Goal: Task Accomplishment & Management: Complete application form

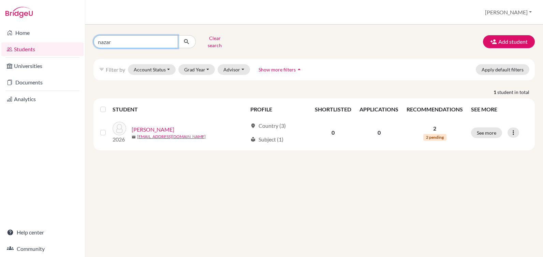
drag, startPoint x: 114, startPoint y: 40, endPoint x: 69, endPoint y: 46, distance: 45.4
click at [72, 45] on div "Home Students Universities Documents Analytics Help center Community Students o…" at bounding box center [271, 128] width 543 height 257
type input "arguelles"
click at [186, 40] on icon "submit" at bounding box center [186, 41] width 7 height 7
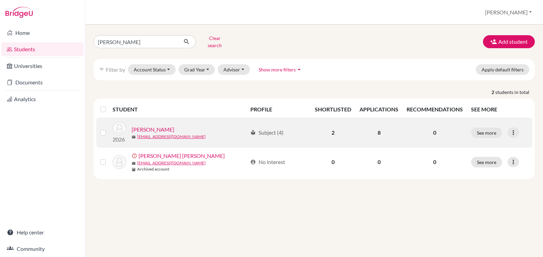
click at [163, 125] on link "Arguelles, Francisco" at bounding box center [153, 129] width 43 height 8
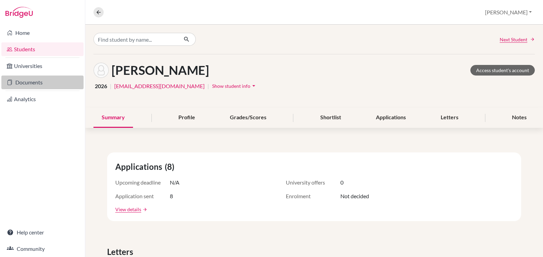
click at [35, 85] on link "Documents" at bounding box center [42, 82] width 82 height 14
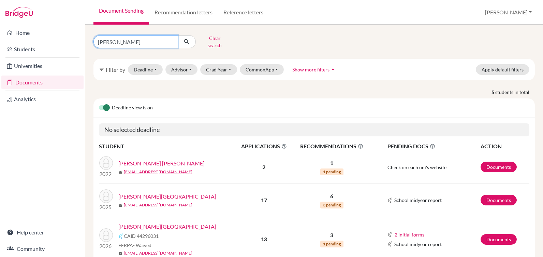
drag, startPoint x: 116, startPoint y: 41, endPoint x: 72, endPoint y: 41, distance: 43.3
click at [72, 41] on div "Home Students Universities Documents Analytics Help center Community Document S…" at bounding box center [271, 128] width 543 height 257
type input "arguelles"
click at [184, 41] on icon "submit" at bounding box center [186, 41] width 7 height 7
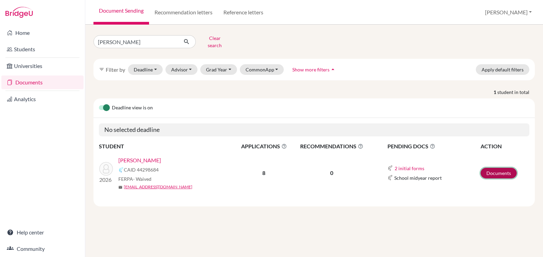
click at [491, 168] on link "Documents" at bounding box center [499, 173] width 36 height 11
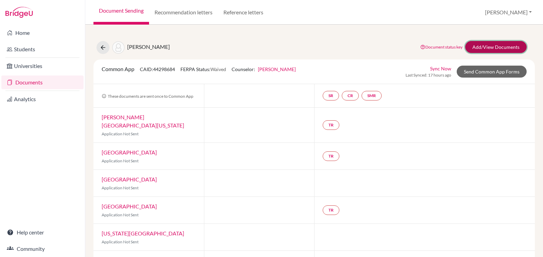
click at [486, 47] on link "Add/View Documents" at bounding box center [496, 47] width 61 height 12
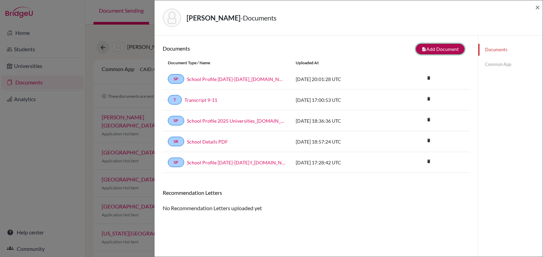
click at [431, 50] on button "note_add Add Document" at bounding box center [440, 49] width 49 height 11
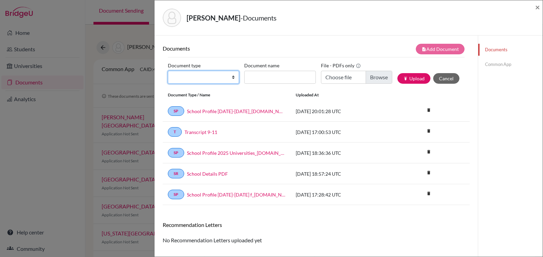
click at [200, 76] on select "Change explanation for Common App reports Counselor recommendation Internationa…" at bounding box center [203, 77] width 71 height 13
select select "4"
click at [168, 71] on select "Change explanation for Common App reports Counselor recommendation Internationa…" at bounding box center [203, 77] width 71 height 13
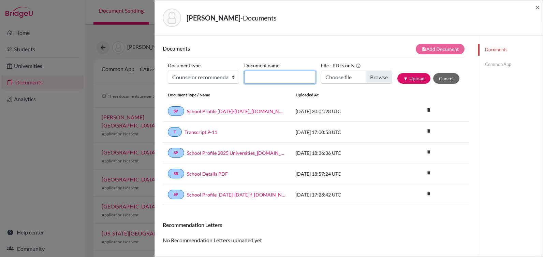
click at [255, 80] on input "Document name" at bounding box center [279, 77] width 71 height 13
type input "Rec [PERSON_NAME]"
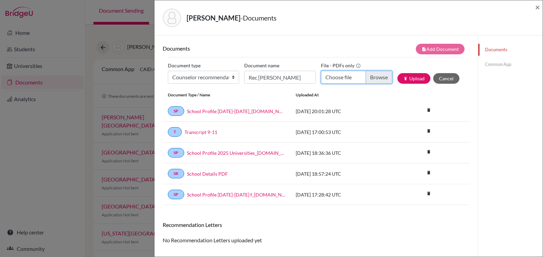
click at [372, 76] on input "Choose file" at bounding box center [356, 77] width 71 height 13
type input "C:\fakepath\Rec Francisco Arguelles.pdf"
click at [408, 77] on button "publish Upload" at bounding box center [414, 78] width 33 height 11
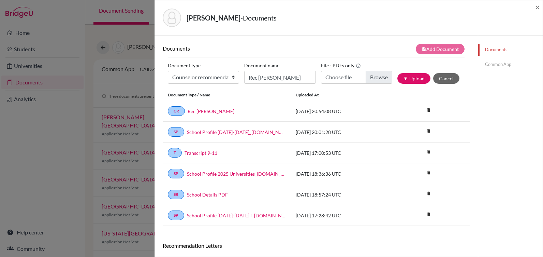
click at [494, 62] on link "Common App" at bounding box center [510, 64] width 65 height 12
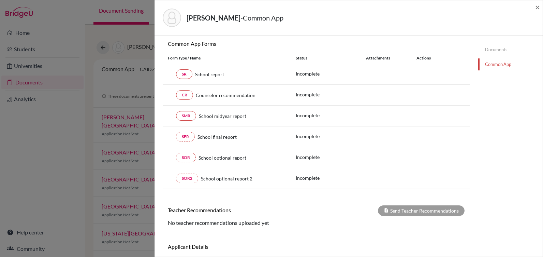
scroll to position [68, 0]
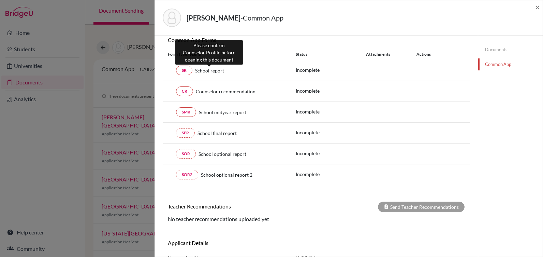
click at [214, 70] on span "School report" at bounding box center [209, 70] width 29 height 7
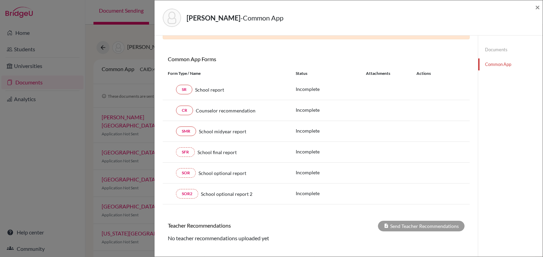
scroll to position [0, 0]
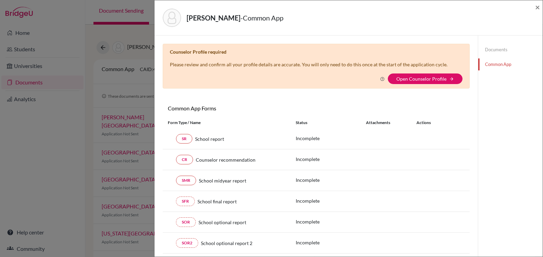
click at [489, 48] on link "Documents" at bounding box center [510, 50] width 65 height 12
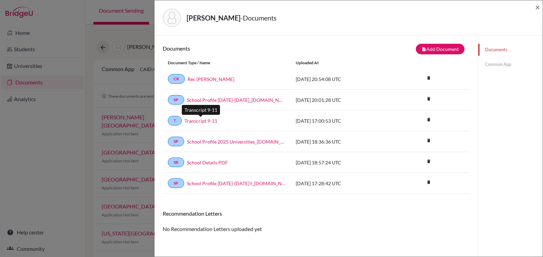
click at [199, 122] on link "Transcript 9-11" at bounding box center [201, 120] width 33 height 7
click at [488, 63] on link "Common App" at bounding box center [510, 64] width 65 height 12
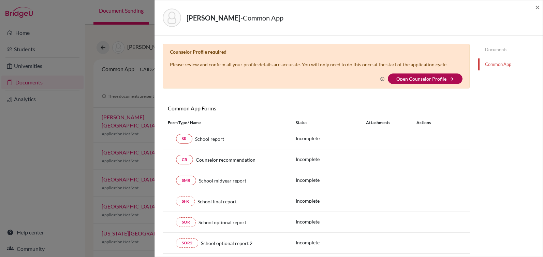
click at [410, 78] on link "Open Counselor Profile" at bounding box center [422, 79] width 50 height 6
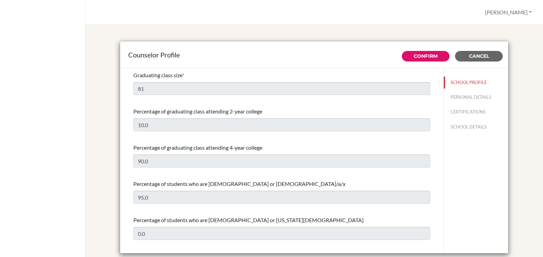
select select "0"
select select "350948"
click at [428, 55] on link "Confirm" at bounding box center [426, 56] width 24 height 6
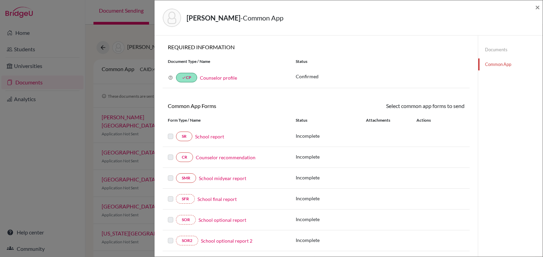
click at [212, 136] on link "School report" at bounding box center [209, 136] width 29 height 7
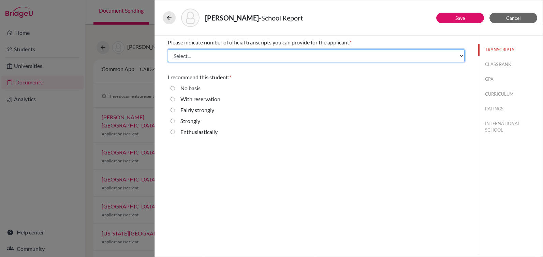
click at [202, 50] on select "Select... 1 2 3 4" at bounding box center [316, 55] width 297 height 13
select select "1"
click at [168, 49] on select "Select... 1 2 3 4" at bounding box center [316, 55] width 297 height 13
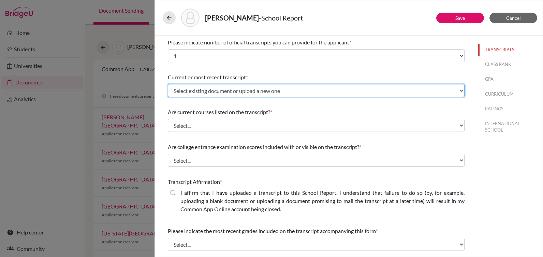
click at [195, 93] on select "Select existing document or upload a new one Transcript 9-11 Upload New File" at bounding box center [316, 90] width 297 height 13
select select "666941"
click at [168, 84] on select "Select existing document or upload a new one Transcript 9-11 Upload New File" at bounding box center [316, 90] width 297 height 13
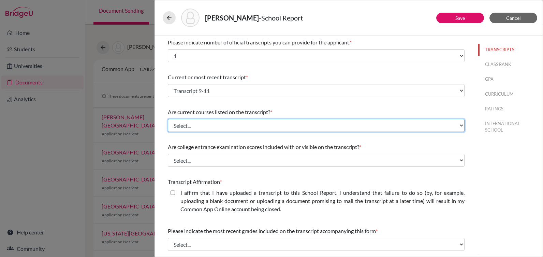
click at [205, 128] on select "Select... Yes No" at bounding box center [316, 125] width 297 height 13
select select "1"
click at [168, 119] on select "Select... Yes No" at bounding box center [316, 125] width 297 height 13
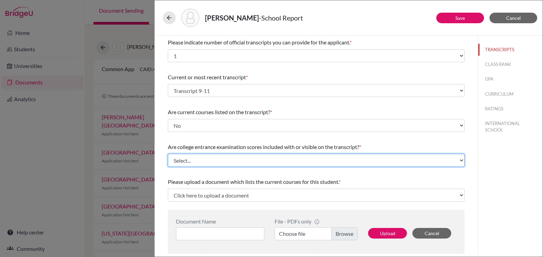
click at [195, 162] on select "Select... Yes No" at bounding box center [316, 160] width 297 height 13
select select "1"
click at [168, 154] on select "Select... Yes No" at bounding box center [316, 160] width 297 height 13
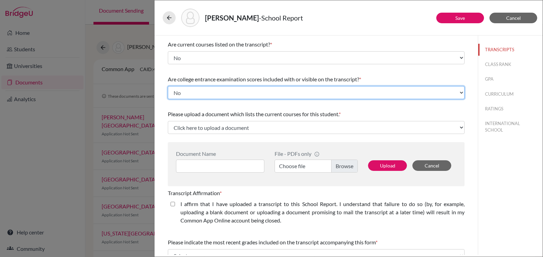
scroll to position [68, 0]
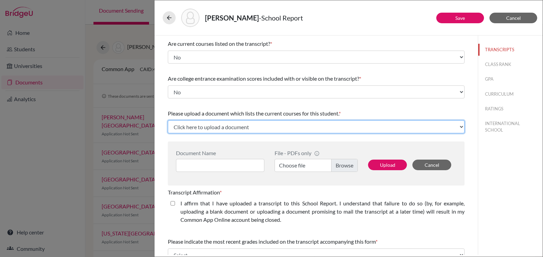
click at [213, 129] on select "Click here to upload a document Upload New File" at bounding box center [316, 126] width 297 height 13
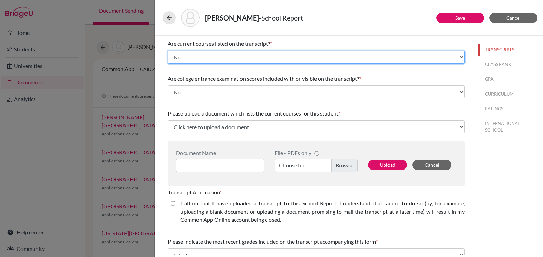
click at [221, 56] on select "Select... Yes No" at bounding box center [316, 57] width 297 height 13
select select "0"
click at [168, 51] on select "Select... Yes No" at bounding box center [316, 57] width 297 height 13
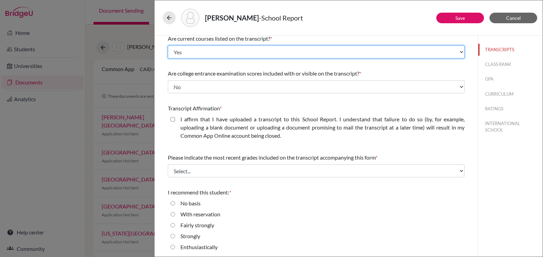
scroll to position [75, 0]
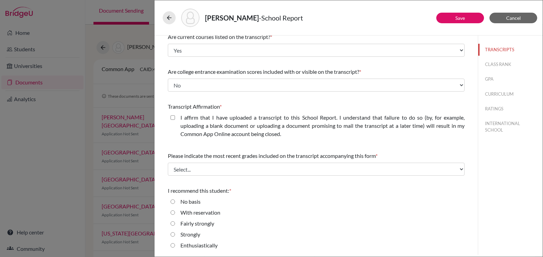
click at [173, 116] on closed\ "I affirm that I have uploaded a transcript to this School Report. I understand …" at bounding box center [173, 117] width 4 height 8
checkbox closed\ "true"
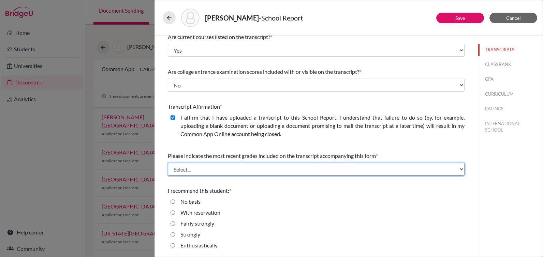
click at [213, 170] on select "Select... Final junior year grades 1st Quarter senior year grades 2nd Quarter/1…" at bounding box center [316, 168] width 297 height 13
select select "0"
click at [168, 162] on select "Select... Final junior year grades 1st Quarter senior year grades 2nd Quarter/1…" at bounding box center [316, 168] width 297 height 13
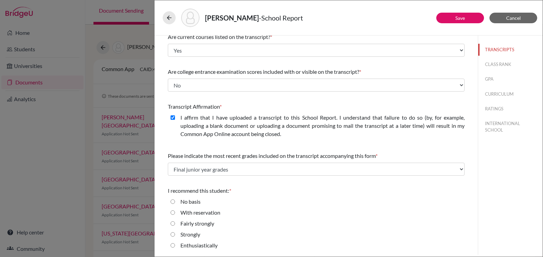
click at [172, 234] on input "Strongly" at bounding box center [173, 234] width 4 height 8
radio input "true"
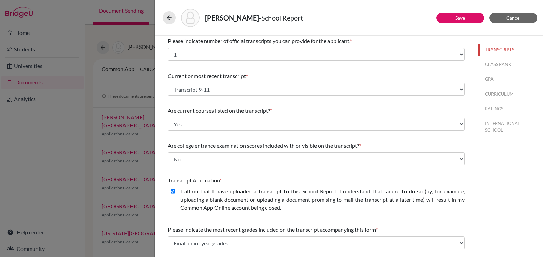
scroll to position [0, 0]
click at [495, 63] on button "CLASS RANK" at bounding box center [510, 64] width 65 height 12
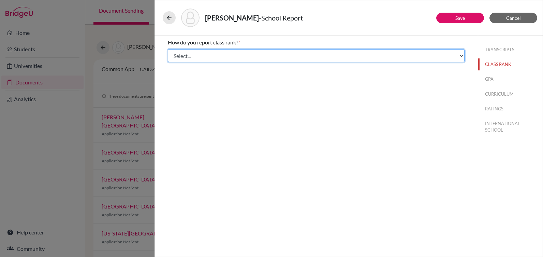
click at [216, 54] on select "Select... Exact Decile Quintile Quartile None" at bounding box center [316, 55] width 297 height 13
select select "5"
click at [168, 49] on select "Select... Exact Decile Quintile Quartile None" at bounding box center [316, 55] width 297 height 13
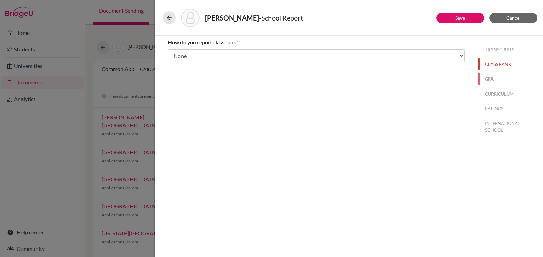
click at [491, 80] on button "GPA" at bounding box center [510, 79] width 65 height 12
click at [172, 54] on input "Yes" at bounding box center [173, 53] width 4 height 8
radio input "true"
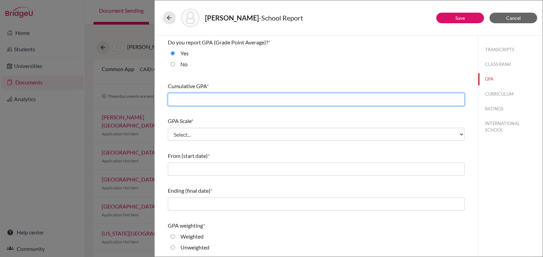
click at [196, 105] on input "text" at bounding box center [316, 99] width 297 height 13
type input "3.66"
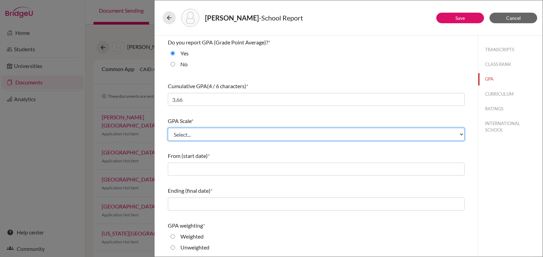
click at [201, 134] on select "Select... 4 5 6 7 8 9 10 11 12 13 14 15 16 17 18 19 20 100" at bounding box center [316, 134] width 297 height 13
select select "4"
click at [168, 128] on select "Select... 4 5 6 7 8 9 10 11 12 13 14 15 16 17 18 19 20 100" at bounding box center [316, 134] width 297 height 13
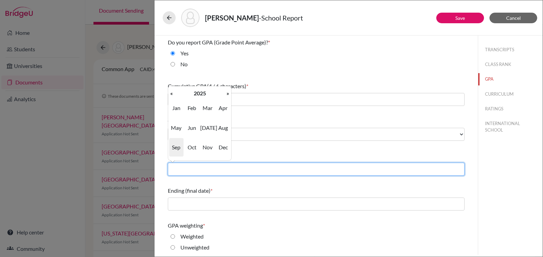
click at [186, 172] on input "text" at bounding box center [316, 168] width 297 height 13
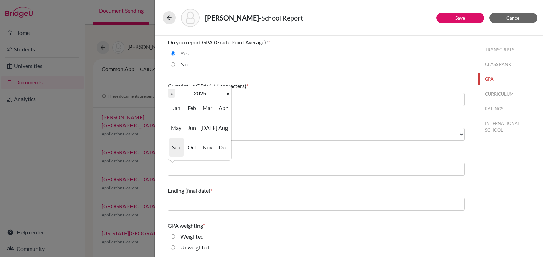
click at [172, 94] on th "«" at bounding box center [171, 93] width 7 height 9
click at [226, 125] on span "Aug" at bounding box center [223, 127] width 14 height 18
type input "08/2022"
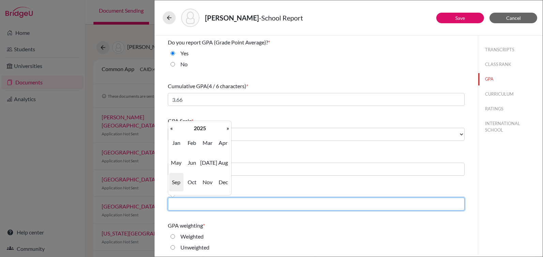
click at [193, 202] on input "text" at bounding box center [316, 203] width 297 height 13
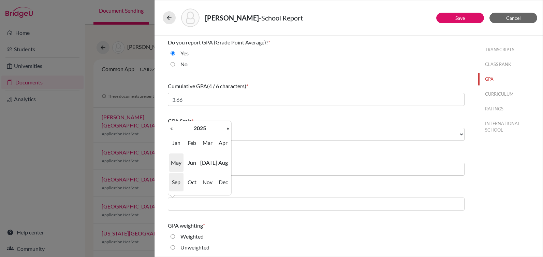
click at [176, 162] on span "May" at bounding box center [176, 162] width 14 height 18
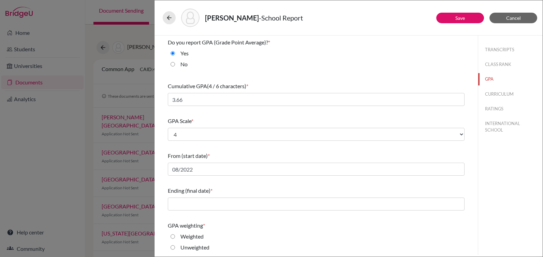
type input "05/2025"
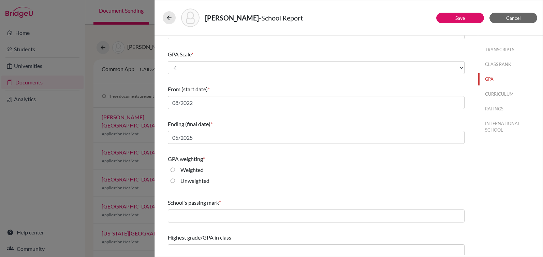
scroll to position [72, 0]
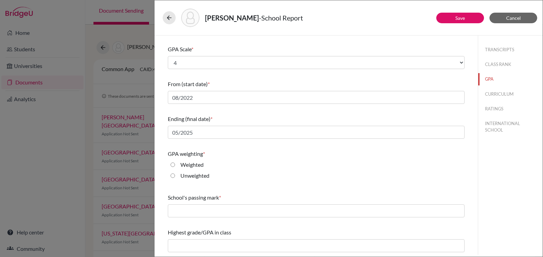
click at [174, 164] on input "Weighted" at bounding box center [173, 164] width 4 height 8
radio input "true"
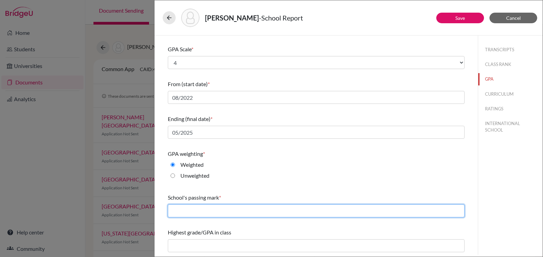
drag, startPoint x: 180, startPoint y: 212, endPoint x: 181, endPoint y: 199, distance: 12.6
click at [181, 212] on input "text" at bounding box center [316, 210] width 297 height 13
type input "70"
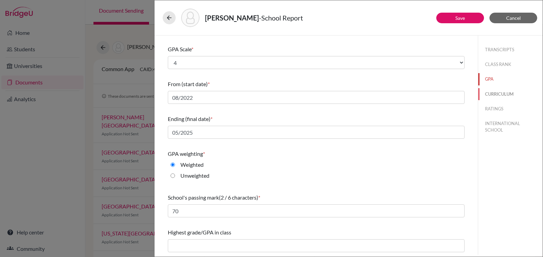
click at [504, 91] on button "CURRICULUM" at bounding box center [510, 94] width 65 height 12
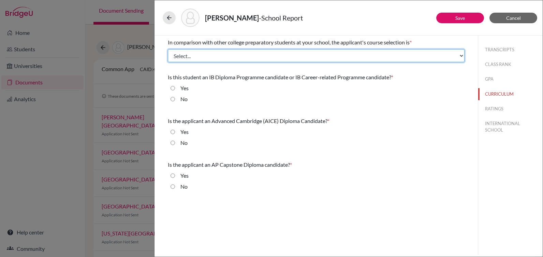
click at [285, 52] on select "Select... Less than demanding Average [PERSON_NAME] Very demanding Most demandi…" at bounding box center [316, 55] width 297 height 13
select select "3"
click at [168, 49] on select "Select... Less than demanding Average [PERSON_NAME] Very demanding Most demandi…" at bounding box center [316, 55] width 297 height 13
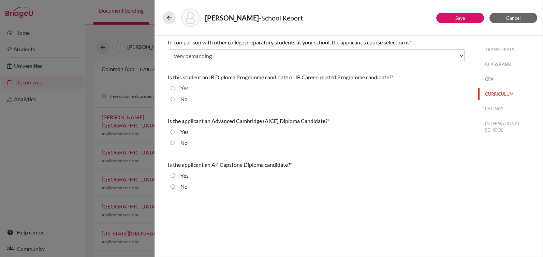
click at [174, 97] on input "No" at bounding box center [173, 99] width 4 height 8
radio input "true"
click at [174, 143] on input "No" at bounding box center [173, 143] width 4 height 8
radio input "true"
click at [173, 185] on input "No" at bounding box center [173, 186] width 4 height 8
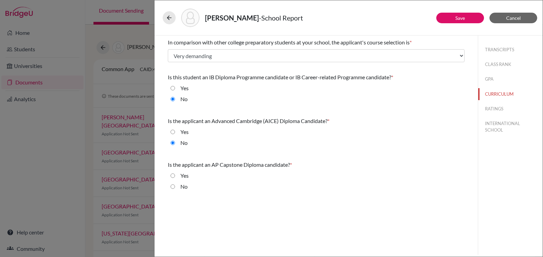
radio input "true"
click at [500, 49] on button "TRANSCRIPTS" at bounding box center [510, 50] width 65 height 12
select select "1"
select select "0"
select select "666941"
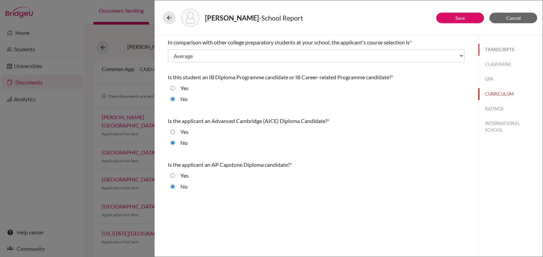
select select "0"
select select "1"
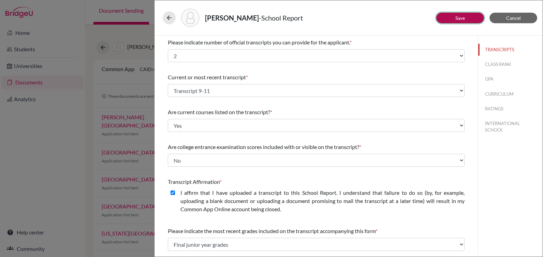
click at [454, 14] on button "Save" at bounding box center [461, 18] width 48 height 11
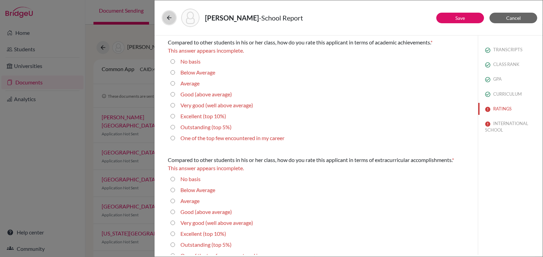
click at [170, 14] on icon at bounding box center [169, 17] width 7 height 7
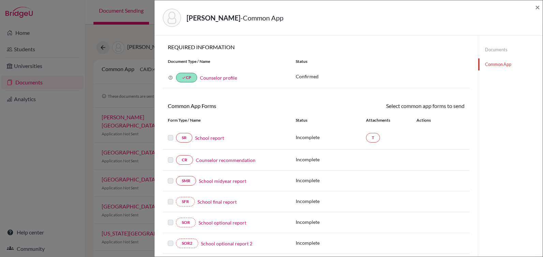
click at [494, 49] on link "Documents" at bounding box center [510, 50] width 65 height 12
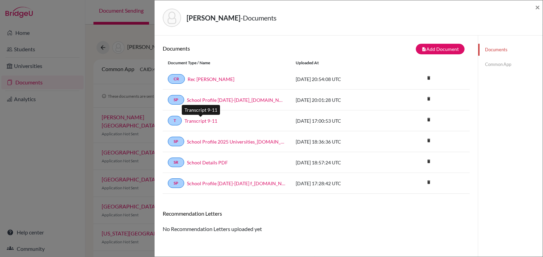
click at [194, 120] on link "Transcript 9-11" at bounding box center [201, 120] width 33 height 7
click at [495, 65] on link "Common App" at bounding box center [510, 64] width 65 height 12
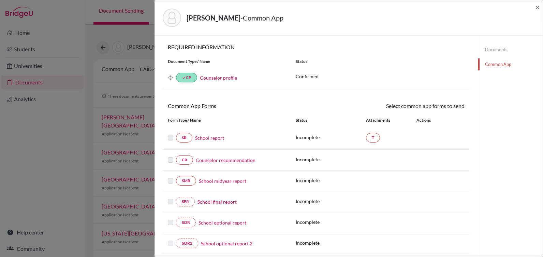
click at [207, 140] on link "School report" at bounding box center [209, 137] width 29 height 7
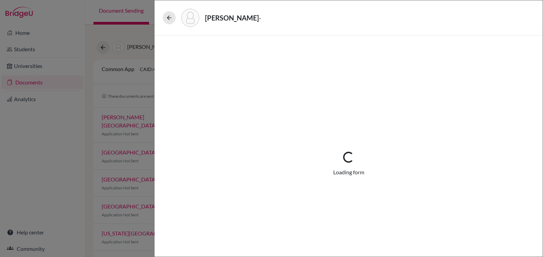
select select "1"
select select "666941"
select select "0"
select select "1"
select select "0"
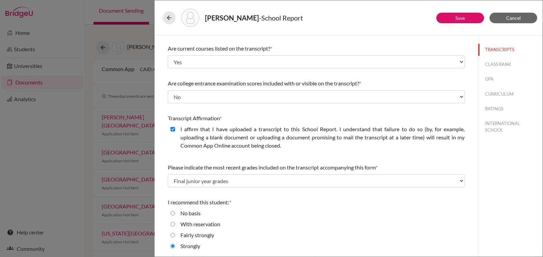
scroll to position [75, 0]
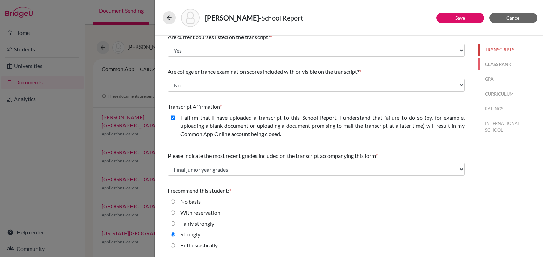
click at [496, 64] on button "CLASS RANK" at bounding box center [510, 64] width 65 height 12
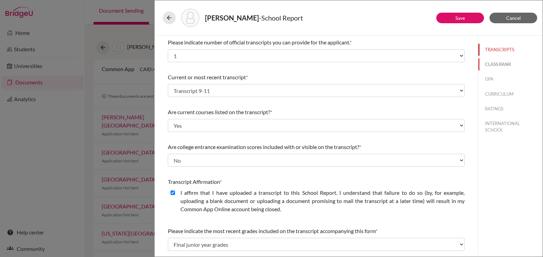
select select "5"
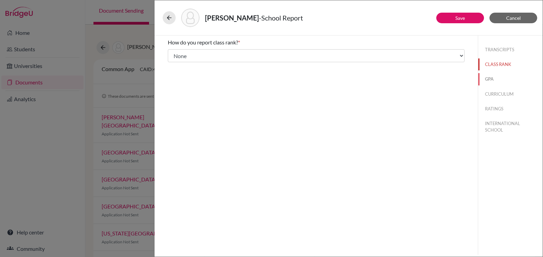
click at [489, 80] on button "GPA" at bounding box center [510, 79] width 65 height 12
type input "3.66"
select select "4"
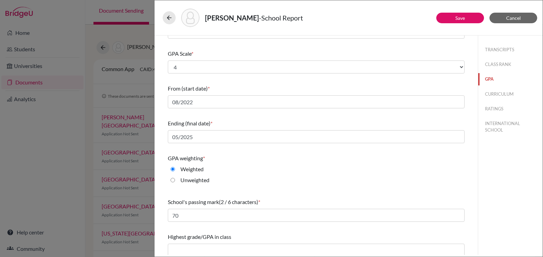
scroll to position [72, 0]
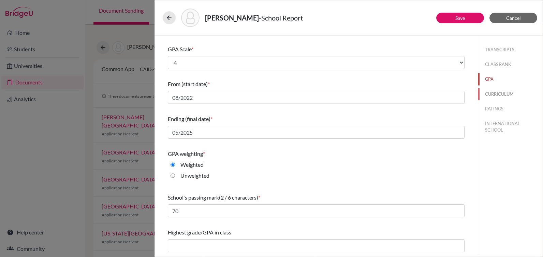
click at [497, 93] on button "CURRICULUM" at bounding box center [510, 94] width 65 height 12
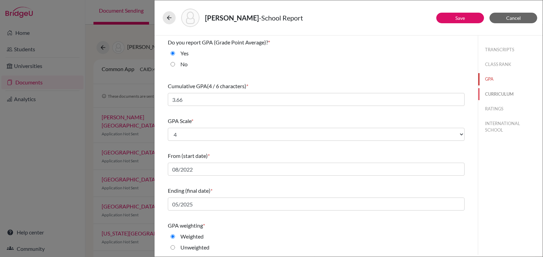
select select "3"
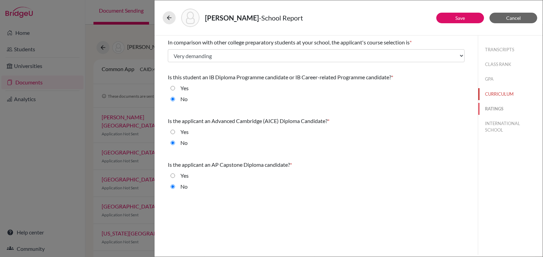
click at [496, 108] on button "RATINGS" at bounding box center [510, 109] width 65 height 12
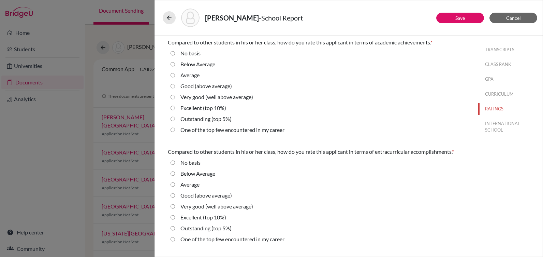
click at [174, 85] on average\) "Good (above average)" at bounding box center [173, 86] width 4 height 8
radio average\) "true"
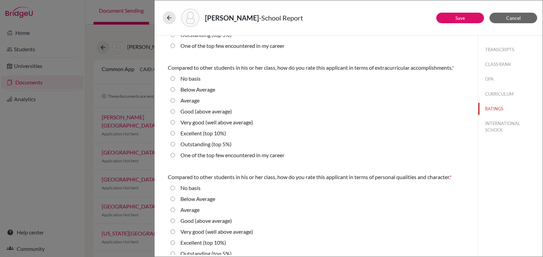
scroll to position [102, 0]
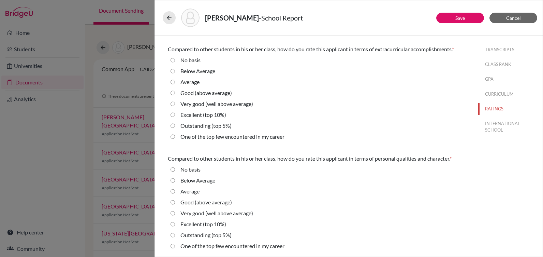
click at [173, 94] on average\) "Good (above average)" at bounding box center [173, 93] width 4 height 8
radio average\) "true"
click at [173, 105] on average\) "Very good (well above average)" at bounding box center [173, 104] width 4 height 8
radio average\) "true"
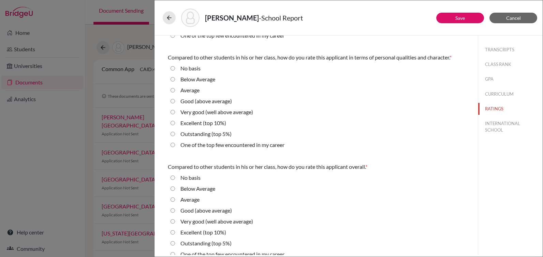
scroll to position [205, 0]
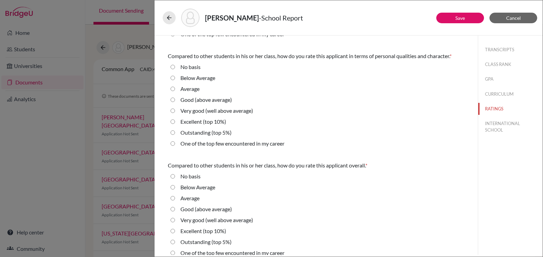
click at [173, 101] on average\) "Good (above average)" at bounding box center [173, 100] width 4 height 8
radio average\) "true"
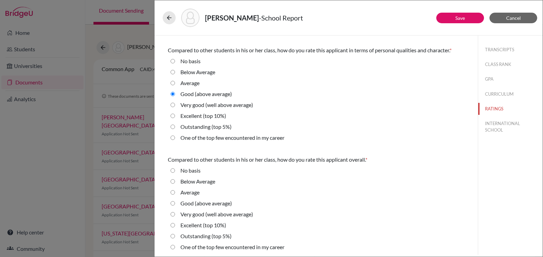
scroll to position [212, 0]
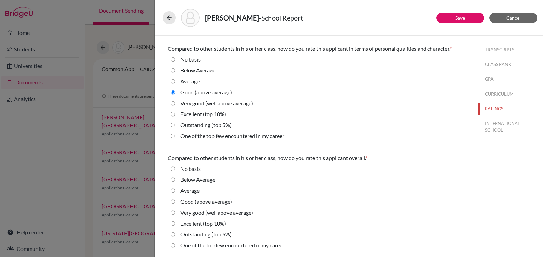
click at [174, 201] on average\) "Good (above average)" at bounding box center [173, 201] width 4 height 8
radio average\) "true"
click at [488, 126] on button "INTERNATIONAL SCHOOL" at bounding box center [510, 126] width 65 height 18
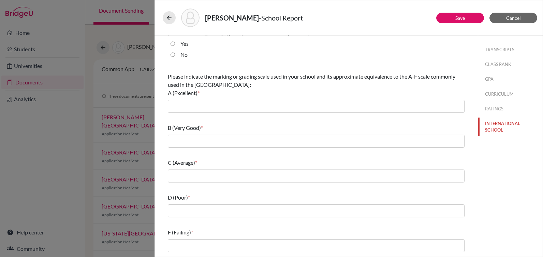
scroll to position [0, 0]
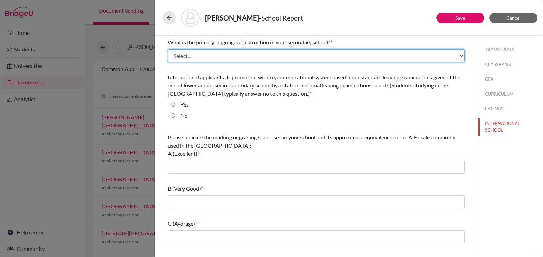
click at [184, 52] on select "Select... Albanian Arabic Armenian Assamese Azerbaijani Belarusian Bengali Bulg…" at bounding box center [316, 55] width 297 height 13
select select "14"
click at [168, 49] on select "Select... Albanian Arabic Armenian Assamese Azerbaijani Belarusian Bengali Bulg…" at bounding box center [316, 55] width 297 height 13
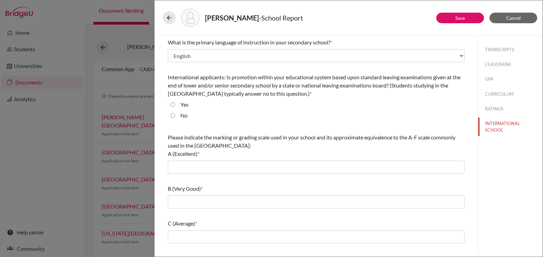
click at [173, 117] on input "No" at bounding box center [173, 115] width 4 height 8
radio input "true"
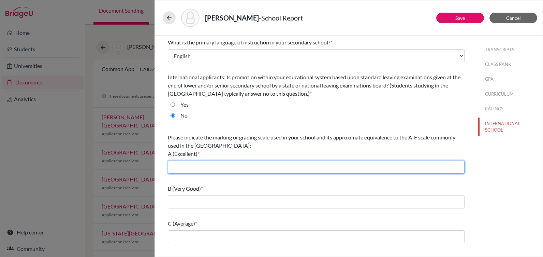
click at [177, 168] on input "text" at bounding box center [316, 166] width 297 height 13
type input "93-100"
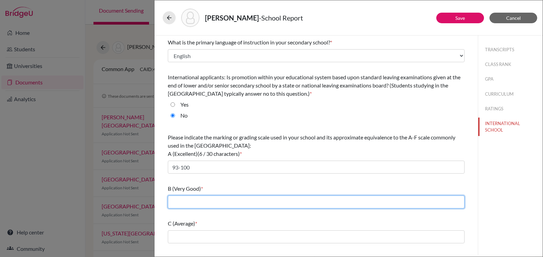
click at [180, 204] on input "text" at bounding box center [316, 201] width 297 height 13
type input "85-92"
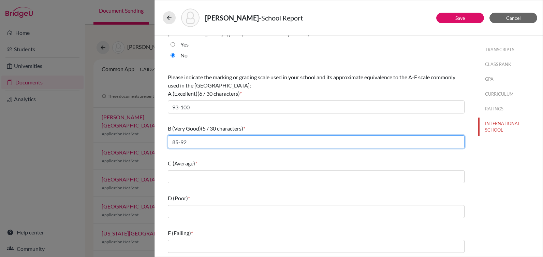
scroll to position [61, 0]
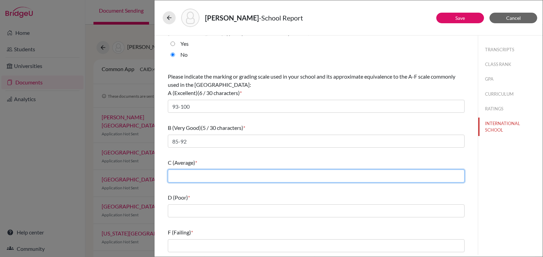
click at [185, 175] on input "text" at bounding box center [316, 175] width 297 height 13
type input "77-84"
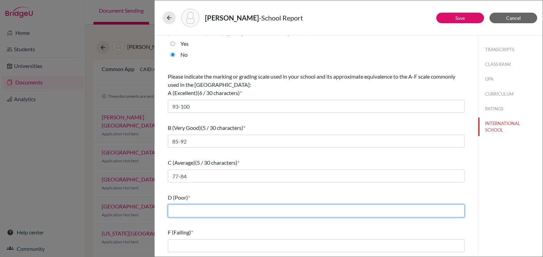
click at [179, 209] on input "text" at bounding box center [316, 210] width 297 height 13
type input "70-76"
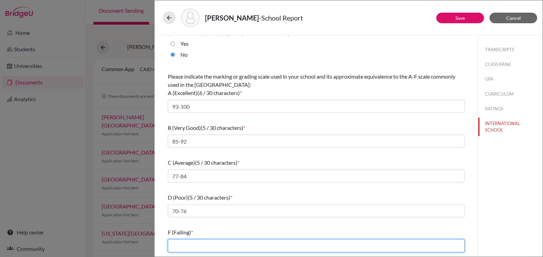
click at [178, 242] on input "text" at bounding box center [316, 245] width 297 height 13
type input "0-69"
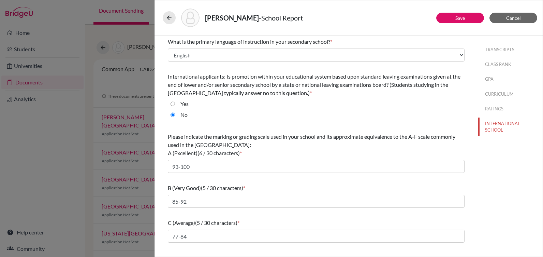
scroll to position [0, 0]
click at [471, 19] on button "Save" at bounding box center [461, 18] width 48 height 11
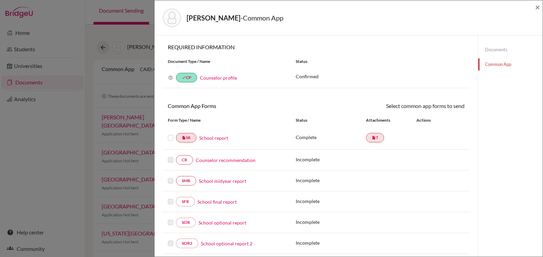
click at [208, 134] on link "School report" at bounding box center [213, 137] width 29 height 7
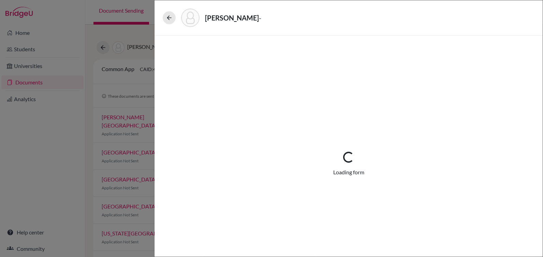
select select "1"
select select "666941"
select select "0"
select select "1"
select select "0"
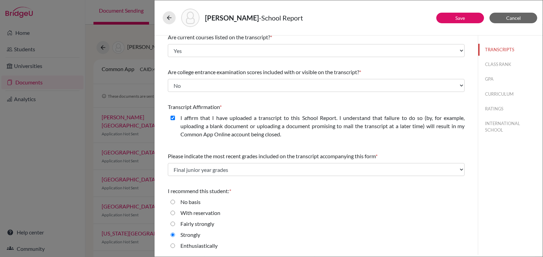
scroll to position [75, 0]
click at [488, 109] on button "RATINGS" at bounding box center [510, 109] width 65 height 12
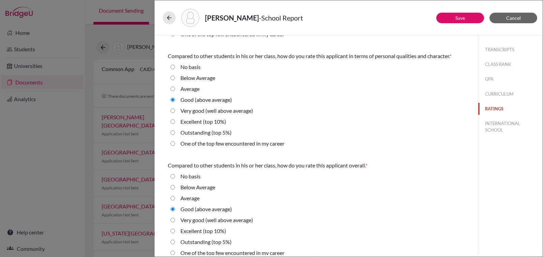
scroll to position [212, 0]
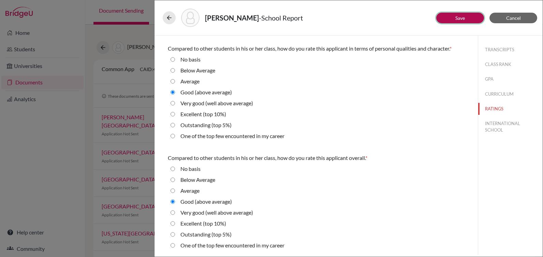
click at [454, 15] on button "Save" at bounding box center [461, 18] width 48 height 11
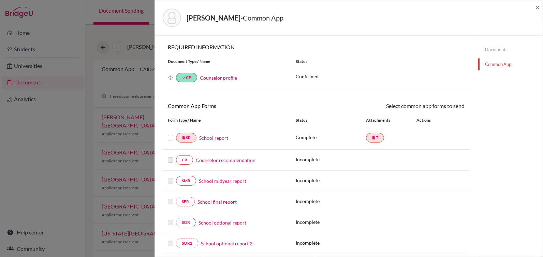
click at [173, 133] on label at bounding box center [170, 133] width 5 height 0
click at [0, 0] on input "checkbox" at bounding box center [0, 0] width 0 height 0
click at [454, 104] on link "Send" at bounding box center [451, 107] width 28 height 11
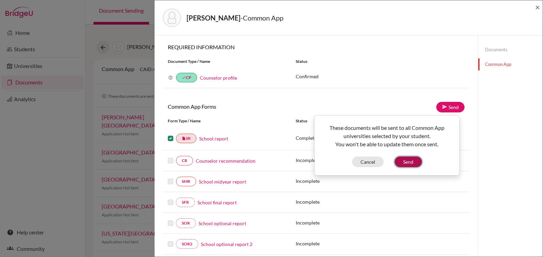
click at [405, 159] on button "Send" at bounding box center [408, 161] width 27 height 11
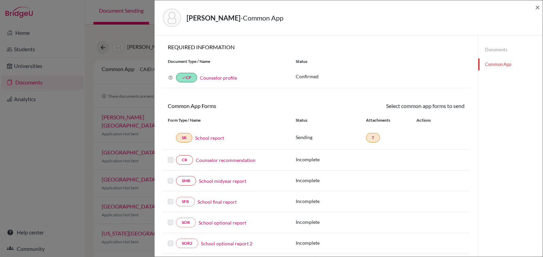
click at [227, 159] on link "Counselor recommendation" at bounding box center [226, 159] width 60 height 7
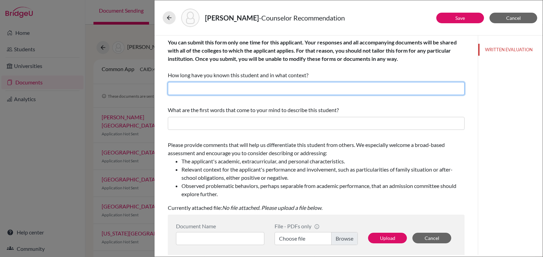
click at [196, 84] on input "text" at bounding box center [316, 88] width 297 height 13
type input "Three years as his counselor"
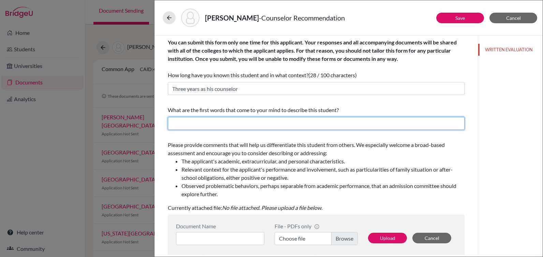
click at [198, 125] on input "text" at bounding box center [316, 123] width 297 height 13
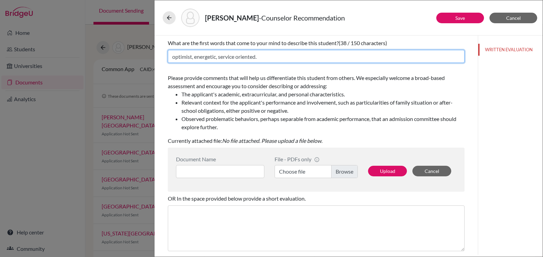
scroll to position [68, 0]
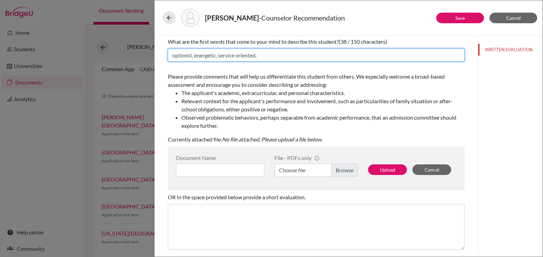
type input "optimist, energetic, service oriented."
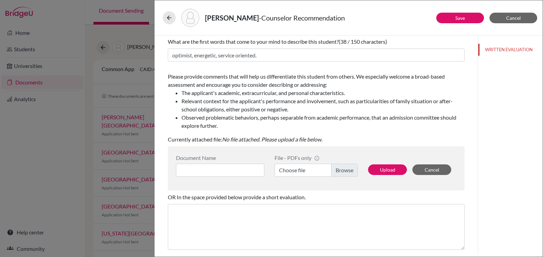
click at [338, 169] on label "Choose file" at bounding box center [316, 169] width 83 height 13
click at [338, 169] on input "Choose file" at bounding box center [316, 169] width 83 height 13
click at [192, 171] on input at bounding box center [220, 169] width 88 height 13
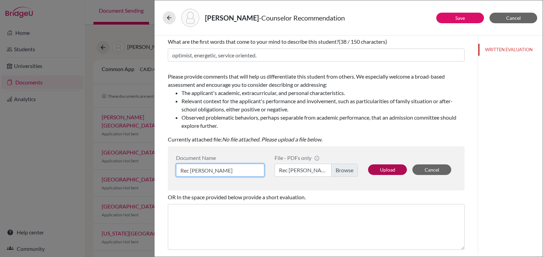
type input "Rec [PERSON_NAME]"
click at [382, 168] on button "Upload" at bounding box center [387, 169] width 39 height 11
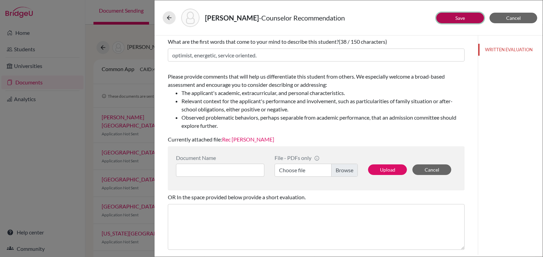
click at [452, 17] on button "Save" at bounding box center [461, 18] width 48 height 11
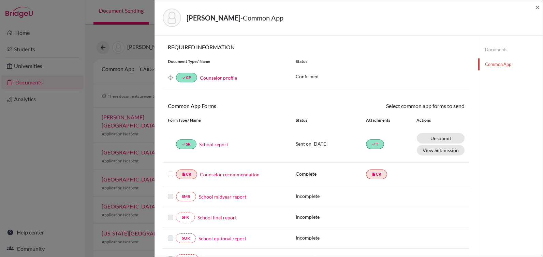
click at [235, 175] on link "Counselor recommendation" at bounding box center [230, 174] width 60 height 7
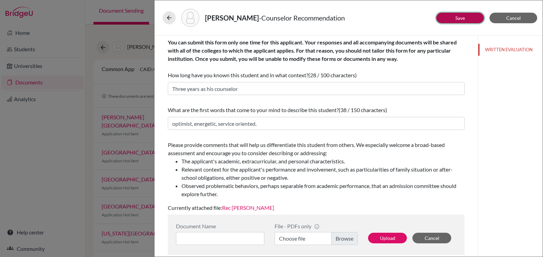
click at [461, 15] on link "Save" at bounding box center [461, 18] width 10 height 6
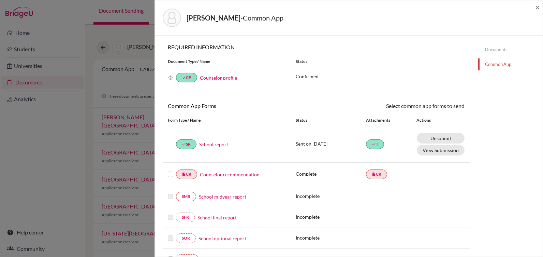
click at [169, 177] on div at bounding box center [172, 174] width 8 height 8
click at [170, 170] on label at bounding box center [170, 170] width 5 height 0
click at [0, 0] on input "checkbox" at bounding box center [0, 0] width 0 height 0
click at [449, 106] on link "Send" at bounding box center [451, 107] width 28 height 11
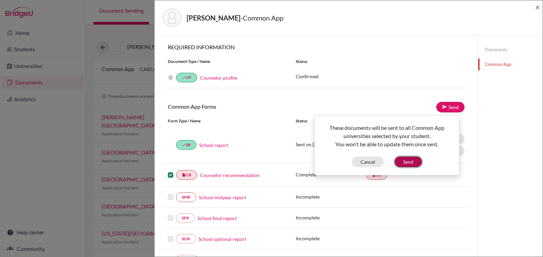
click at [414, 162] on button "Send" at bounding box center [408, 161] width 27 height 11
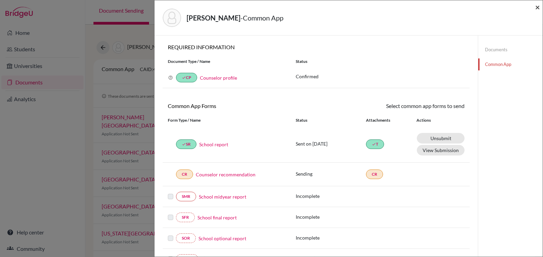
click at [539, 7] on span "×" at bounding box center [537, 7] width 5 height 10
